Goal: Task Accomplishment & Management: Complete application form

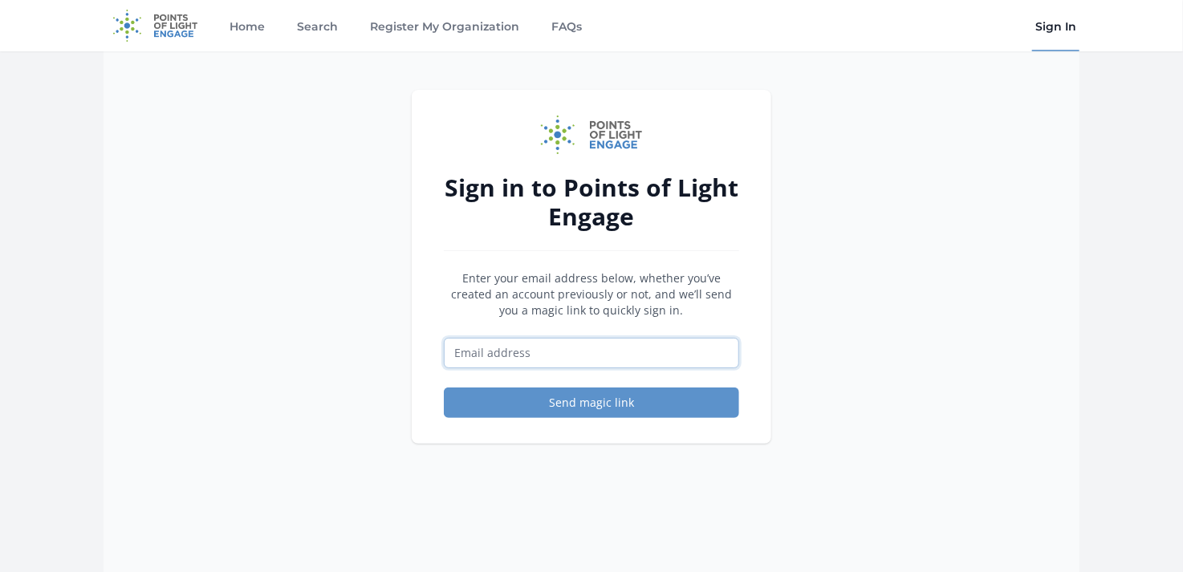
click at [497, 366] on input "Email address" at bounding box center [591, 353] width 295 height 30
type input "[EMAIL_ADDRESS][DOMAIN_NAME]"
click at [615, 404] on button "Send magic link" at bounding box center [591, 403] width 295 height 30
click at [604, 400] on button "Send magic link" at bounding box center [591, 403] width 295 height 30
click at [310, 30] on link "Search" at bounding box center [317, 25] width 47 height 51
